Goal: Navigation & Orientation: Find specific page/section

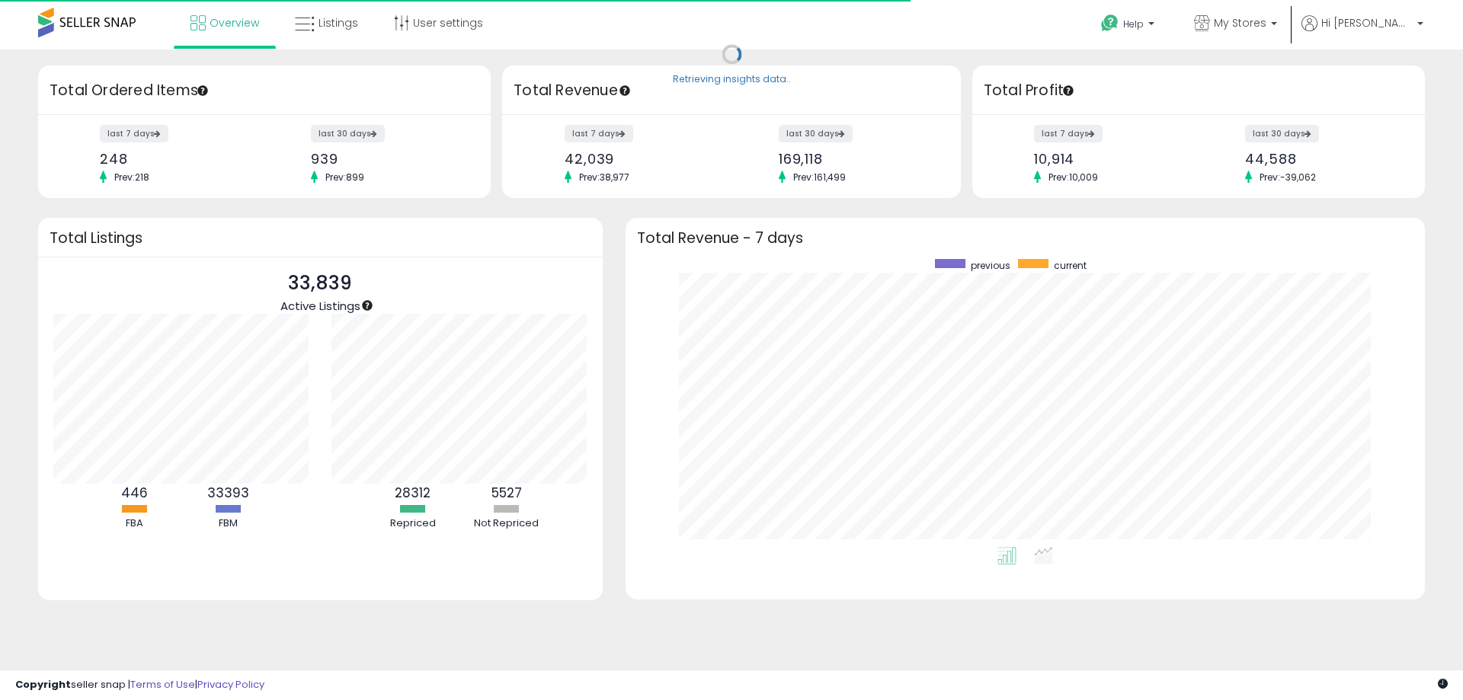
scroll to position [288, 769]
click at [334, 21] on span "Listings" at bounding box center [338, 22] width 40 height 15
